Goal: Task Accomplishment & Management: Use online tool/utility

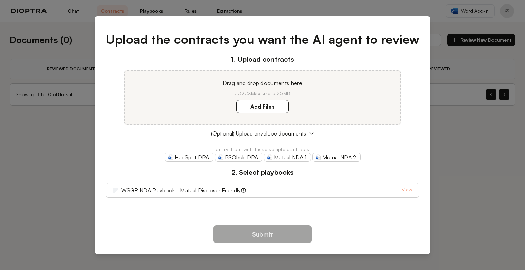
click at [19, 138] on div "Upload the contracts you want the AI agent to review 1. Upload contracts Drag a…" at bounding box center [262, 135] width 525 height 270
